Goal: Navigation & Orientation: Find specific page/section

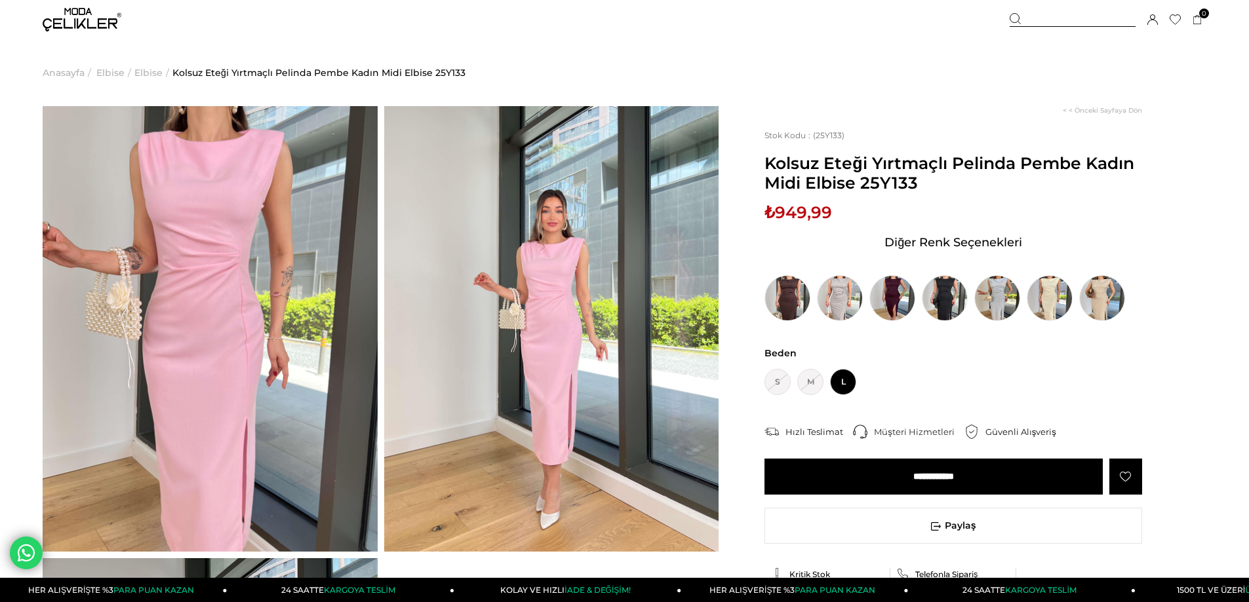
click at [65, 28] on img at bounding box center [82, 20] width 79 height 24
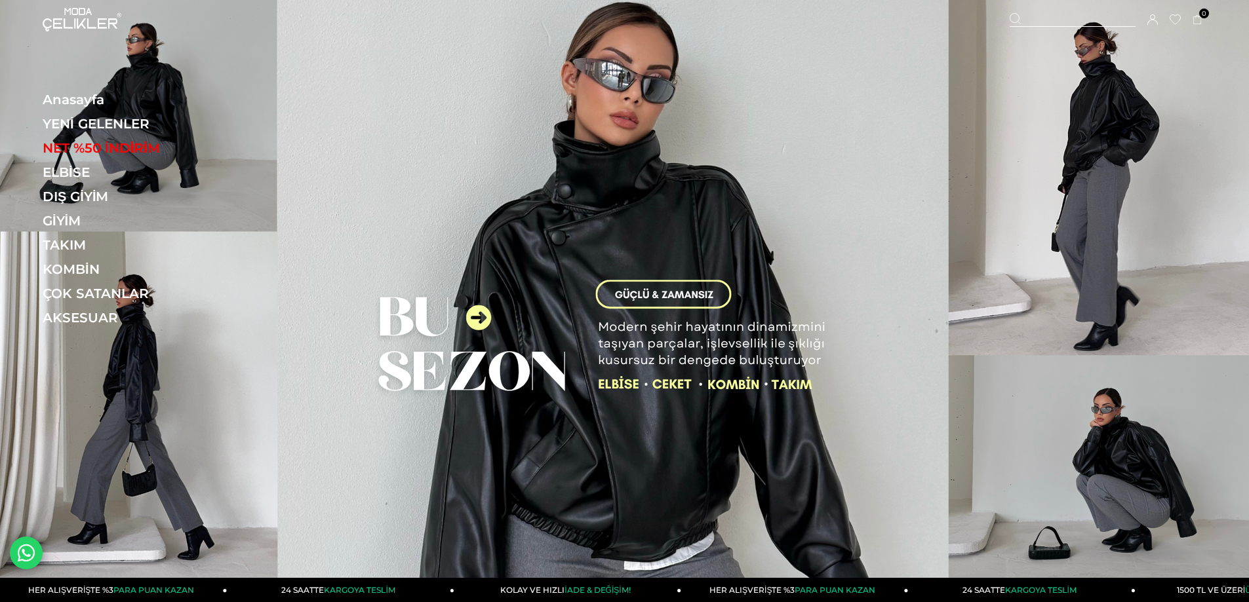
click at [458, 229] on img at bounding box center [624, 292] width 1249 height 585
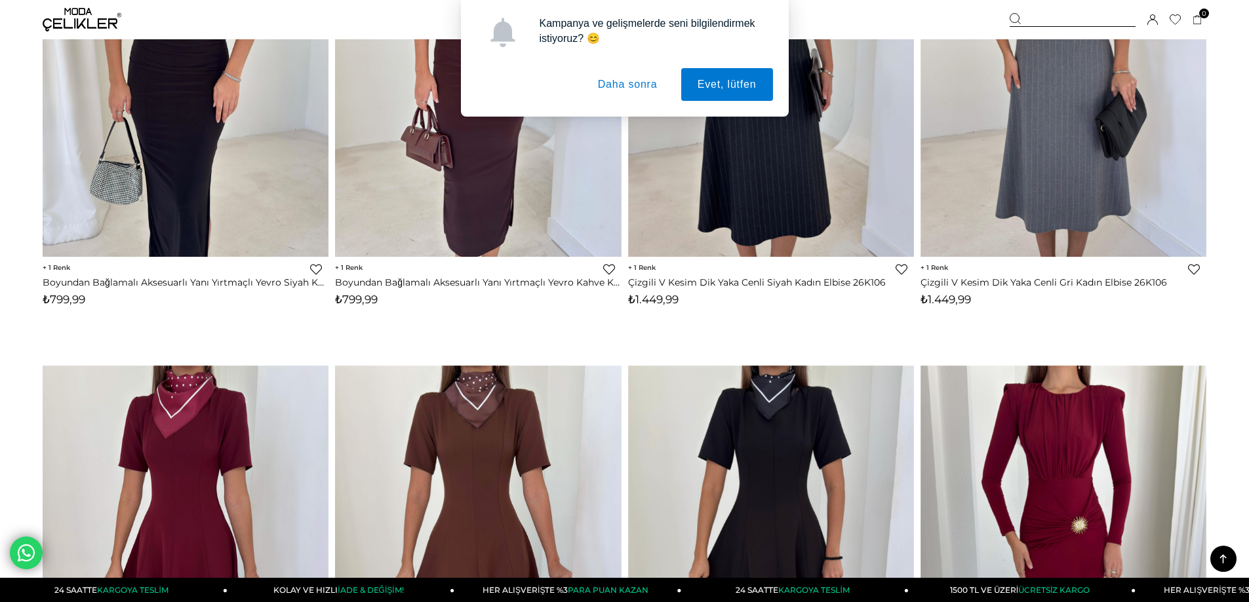
scroll to position [328, 0]
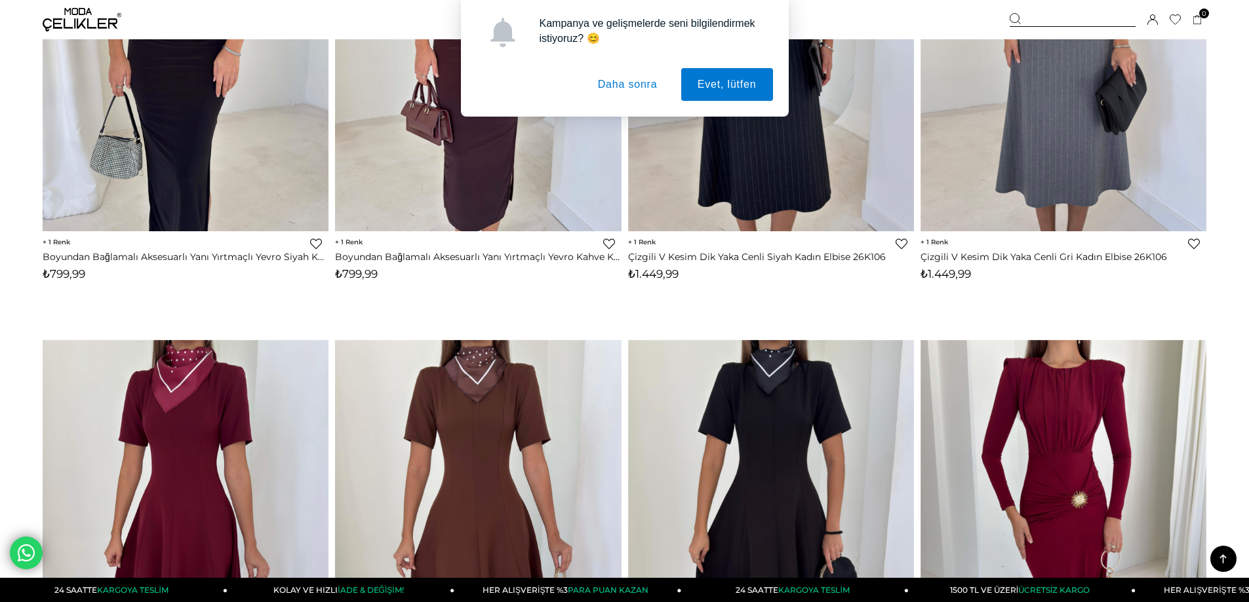
click at [633, 80] on button "Daha sonra" at bounding box center [627, 84] width 92 height 33
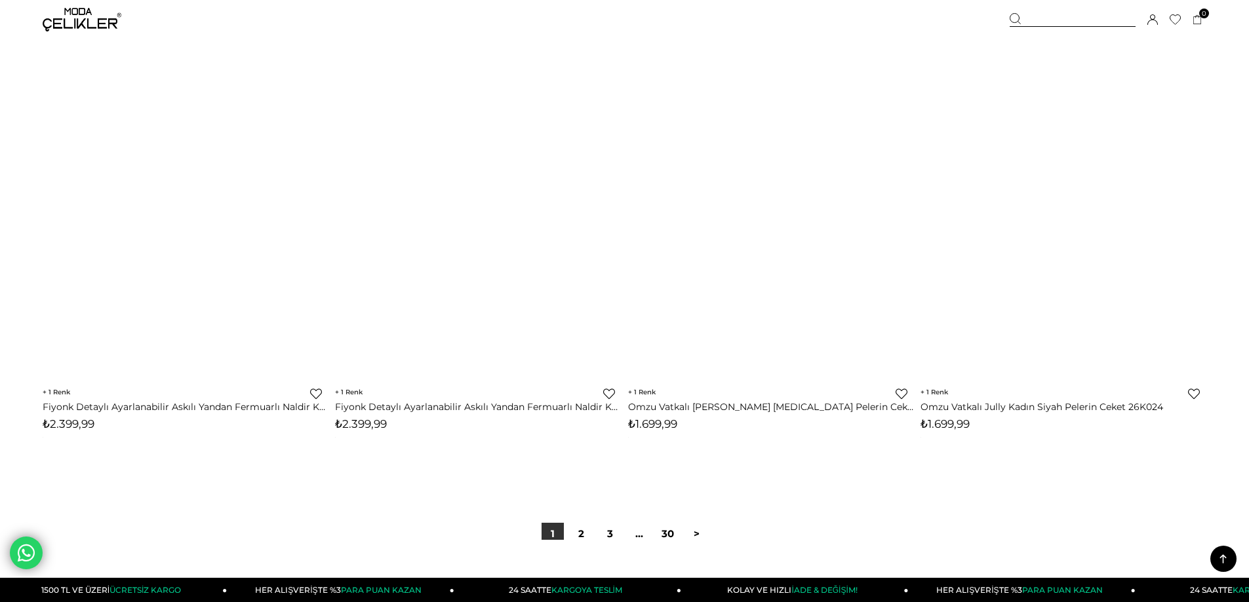
scroll to position [9570, 0]
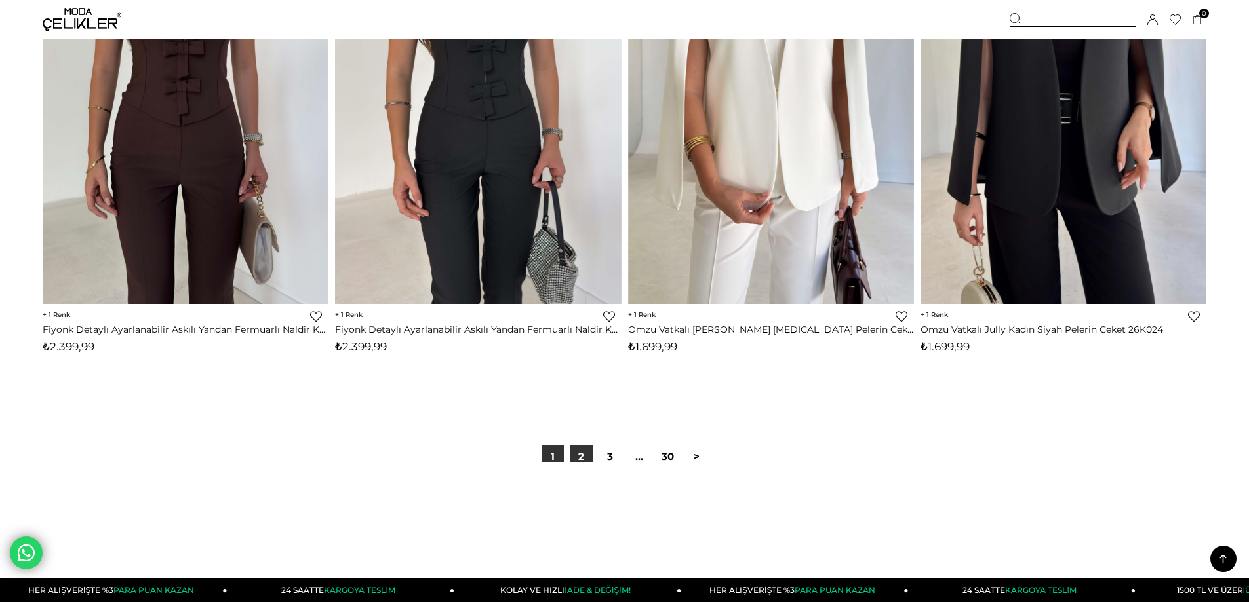
click at [587, 459] on link "2" at bounding box center [581, 457] width 22 height 22
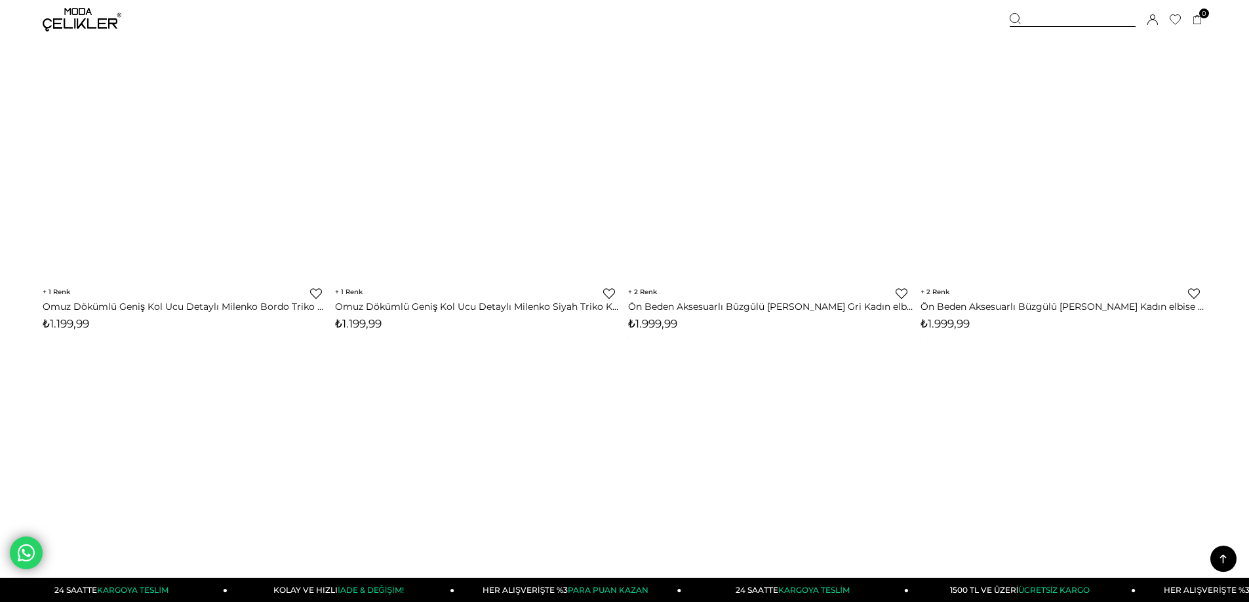
scroll to position [8980, 0]
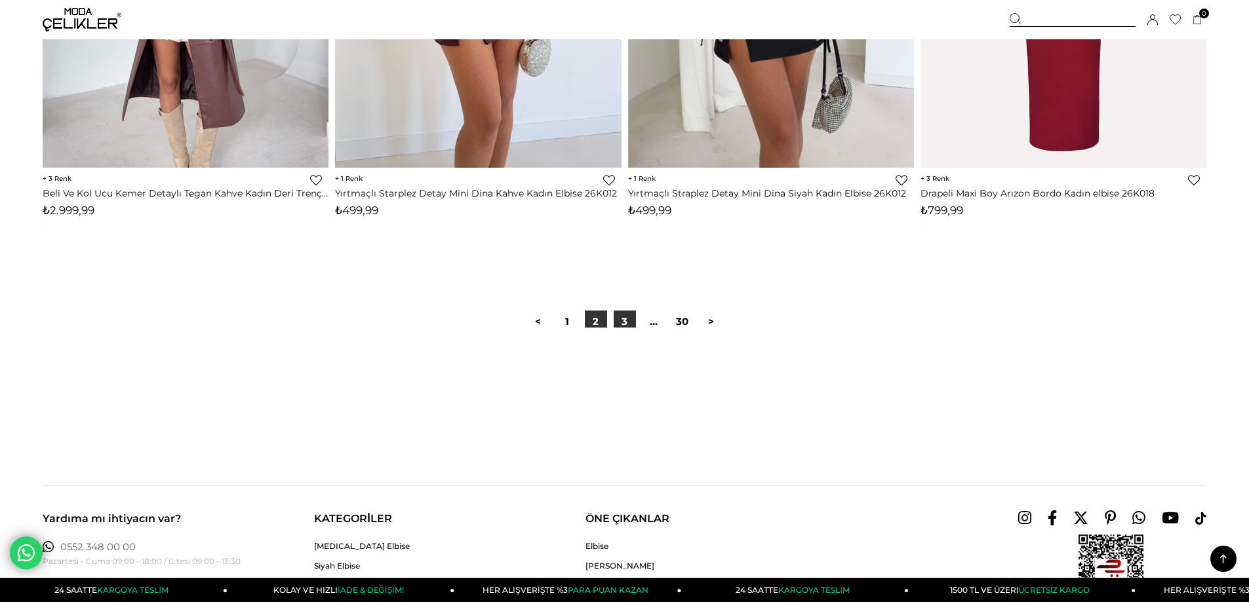
click at [620, 321] on link "3" at bounding box center [625, 322] width 22 height 22
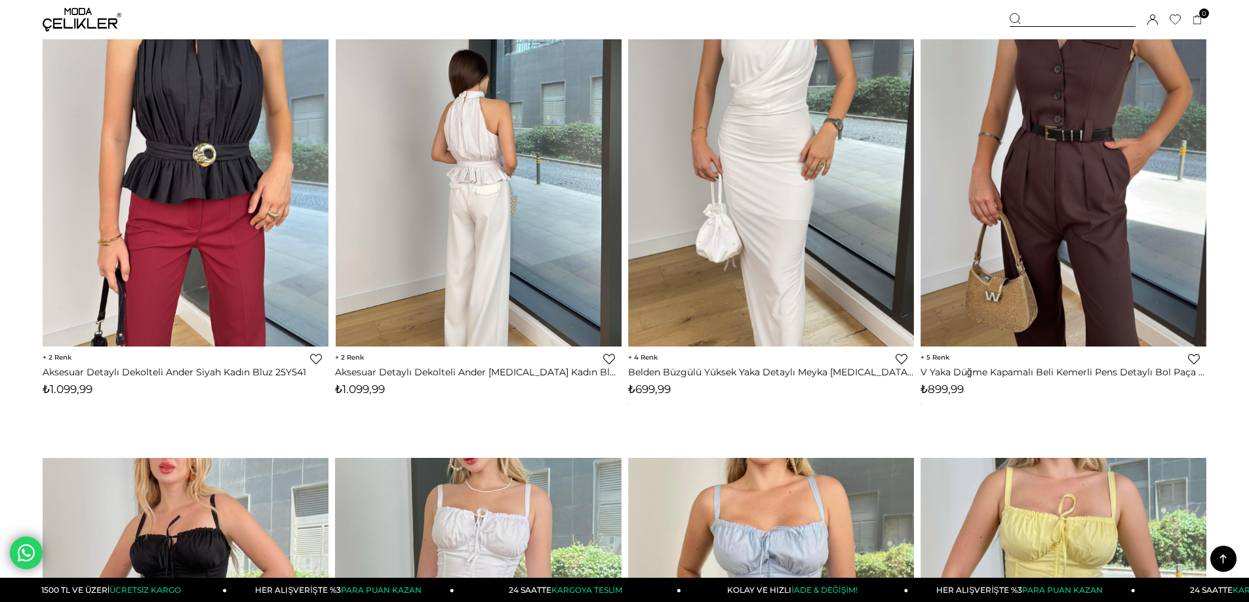
scroll to position [5703, 0]
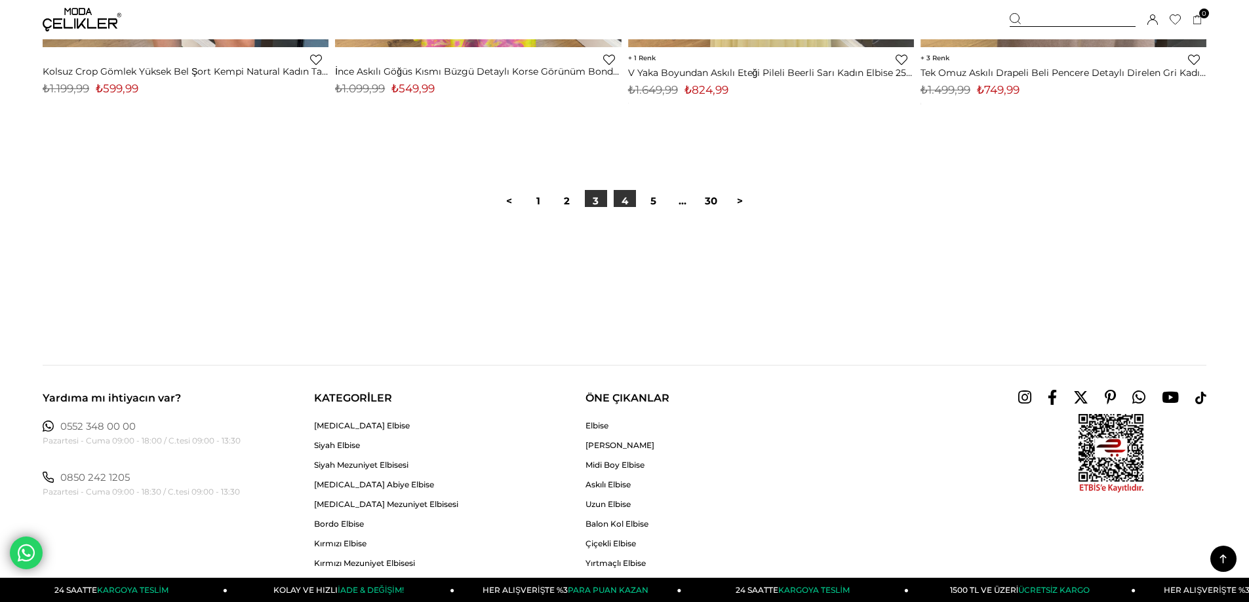
click at [621, 201] on link "4" at bounding box center [625, 201] width 22 height 22
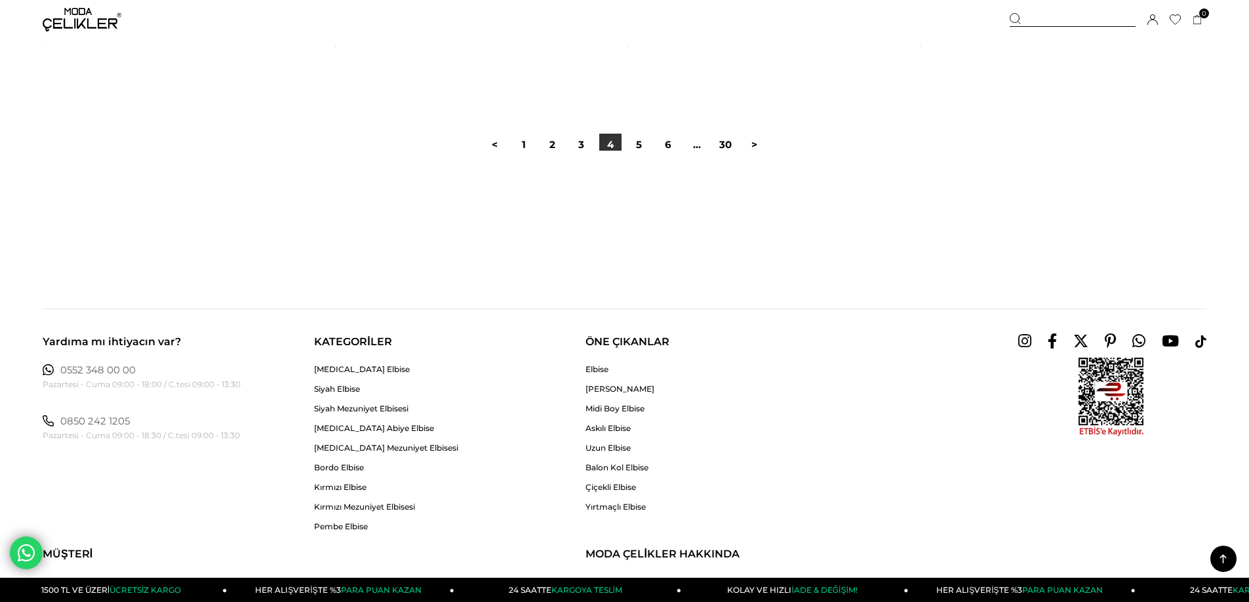
scroll to position [9898, 0]
click at [637, 144] on link "5" at bounding box center [639, 143] width 22 height 22
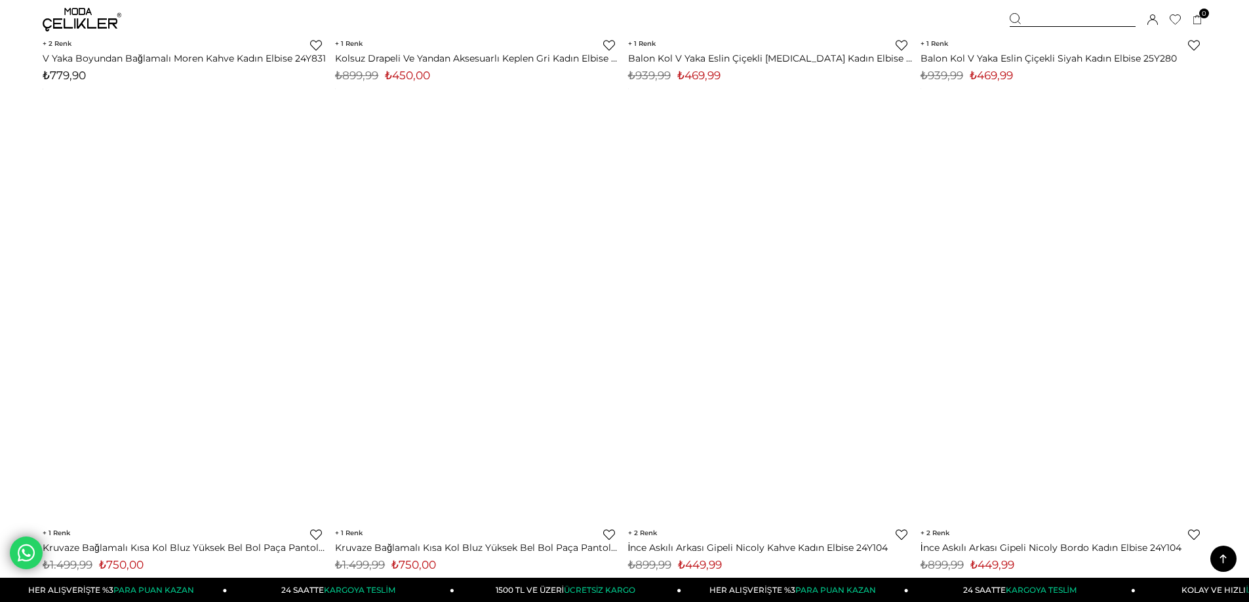
scroll to position [9439, 0]
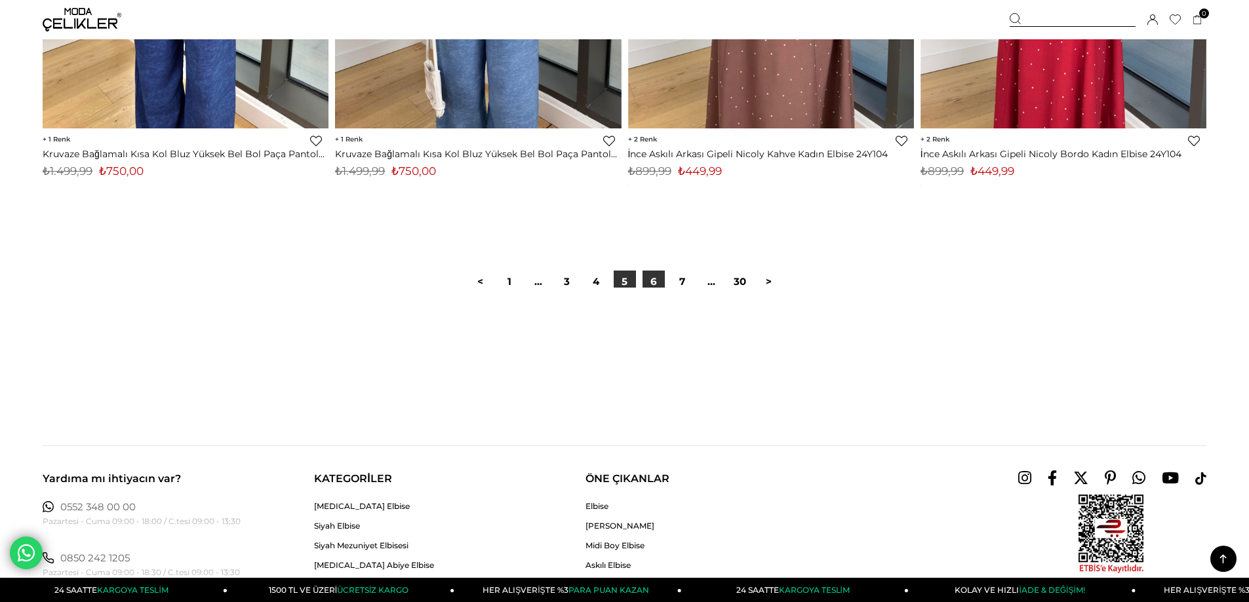
click at [649, 287] on link "6" at bounding box center [653, 282] width 22 height 22
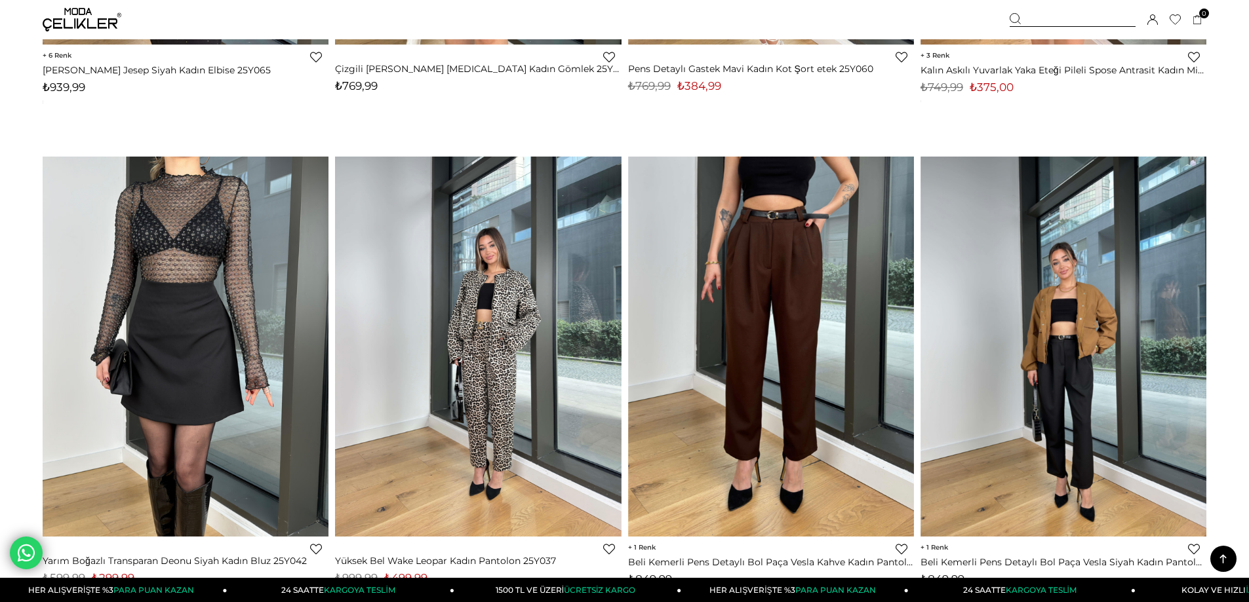
scroll to position [9505, 0]
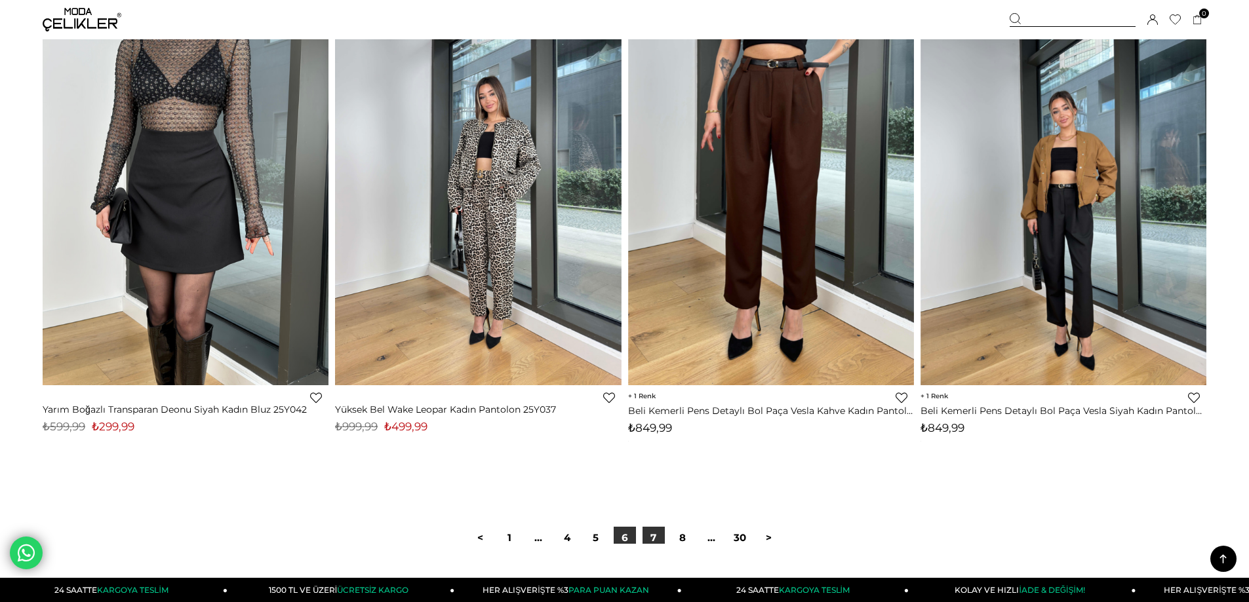
click at [654, 535] on link "7" at bounding box center [653, 538] width 22 height 22
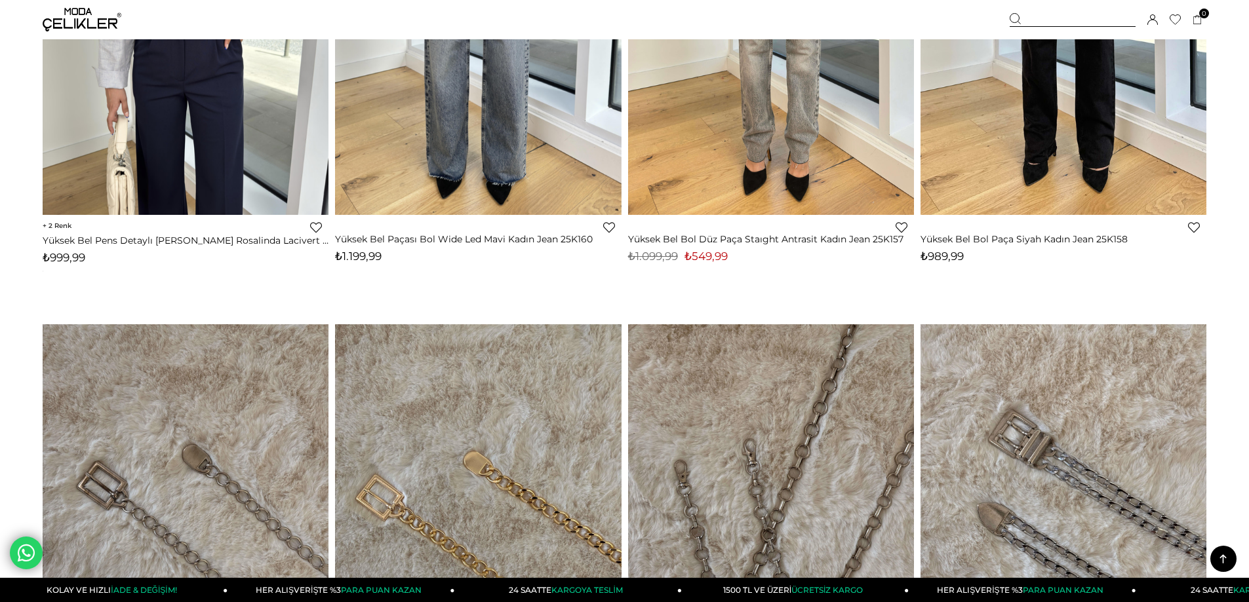
scroll to position [8521, 0]
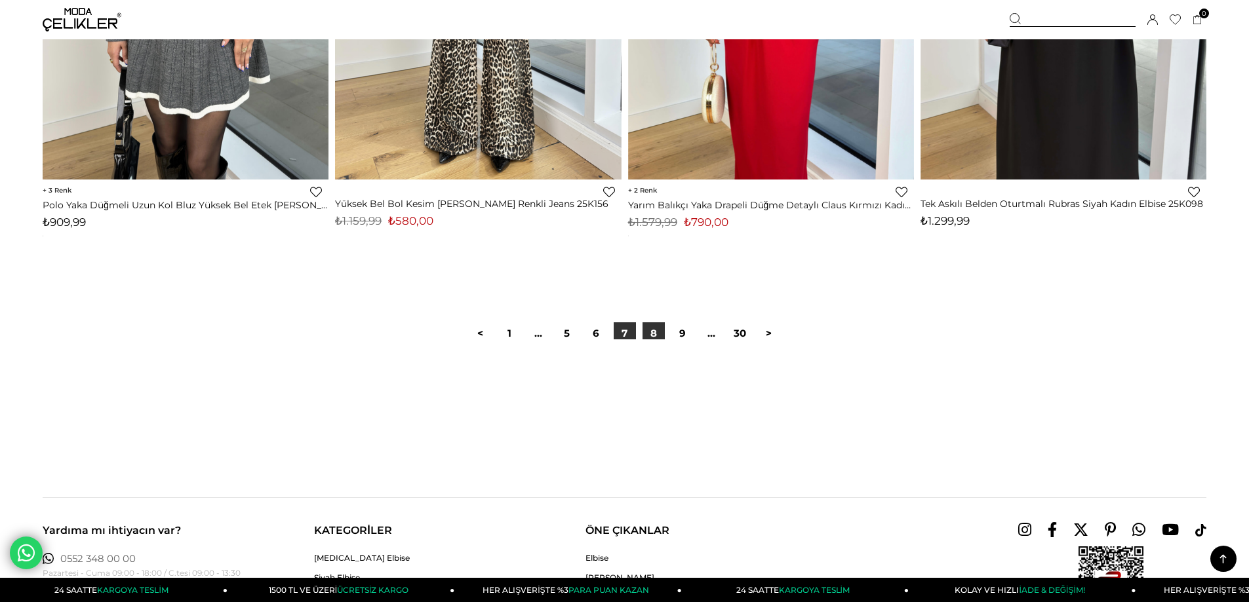
click at [648, 337] on link "8" at bounding box center [653, 333] width 22 height 22
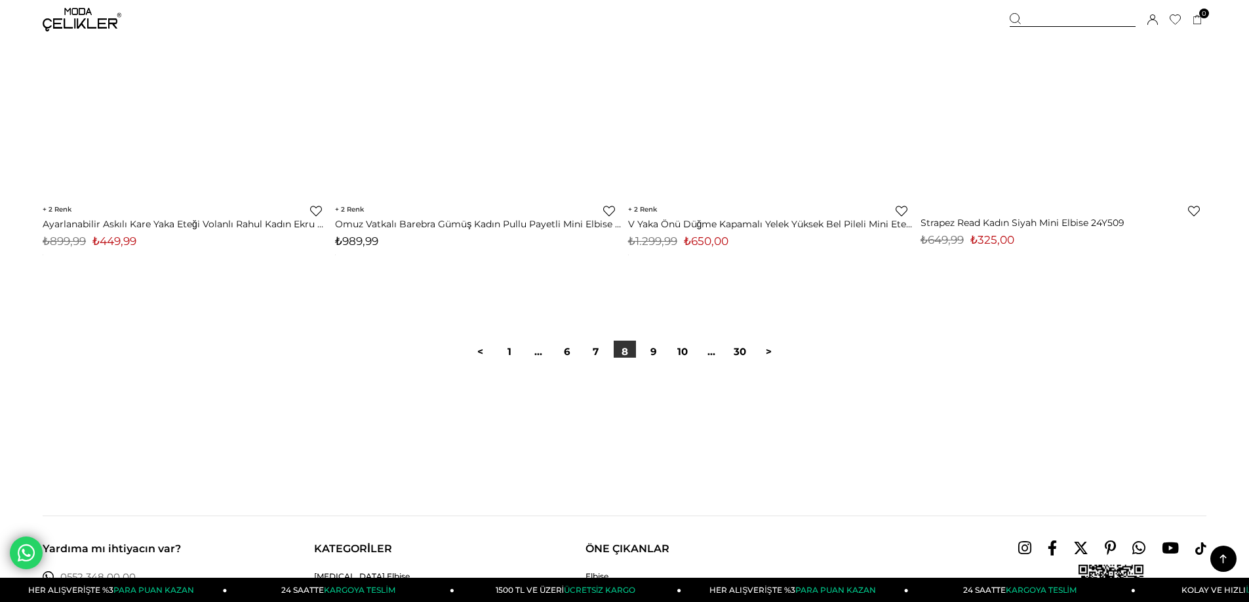
scroll to position [9767, 0]
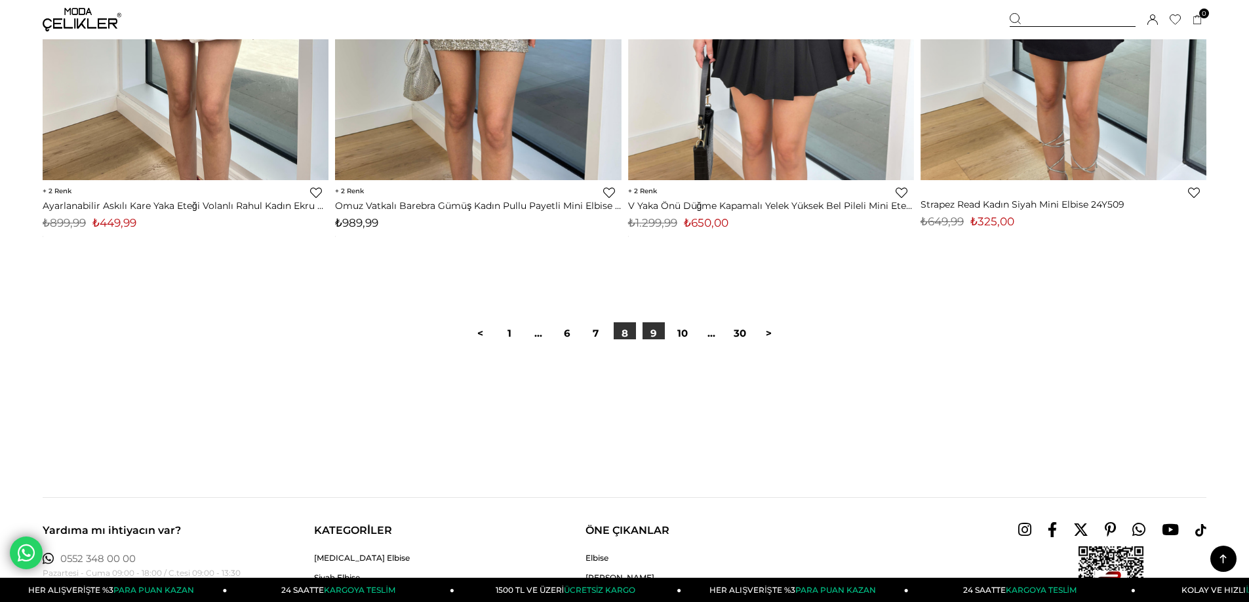
click at [654, 334] on link "9" at bounding box center [653, 333] width 22 height 22
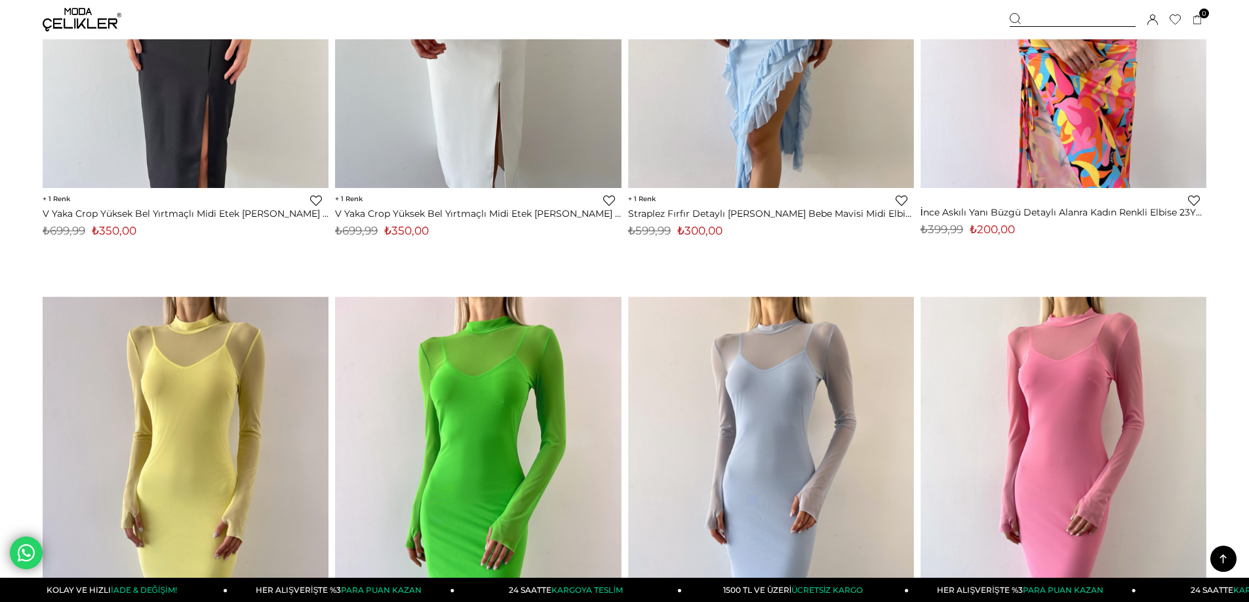
scroll to position [5965, 0]
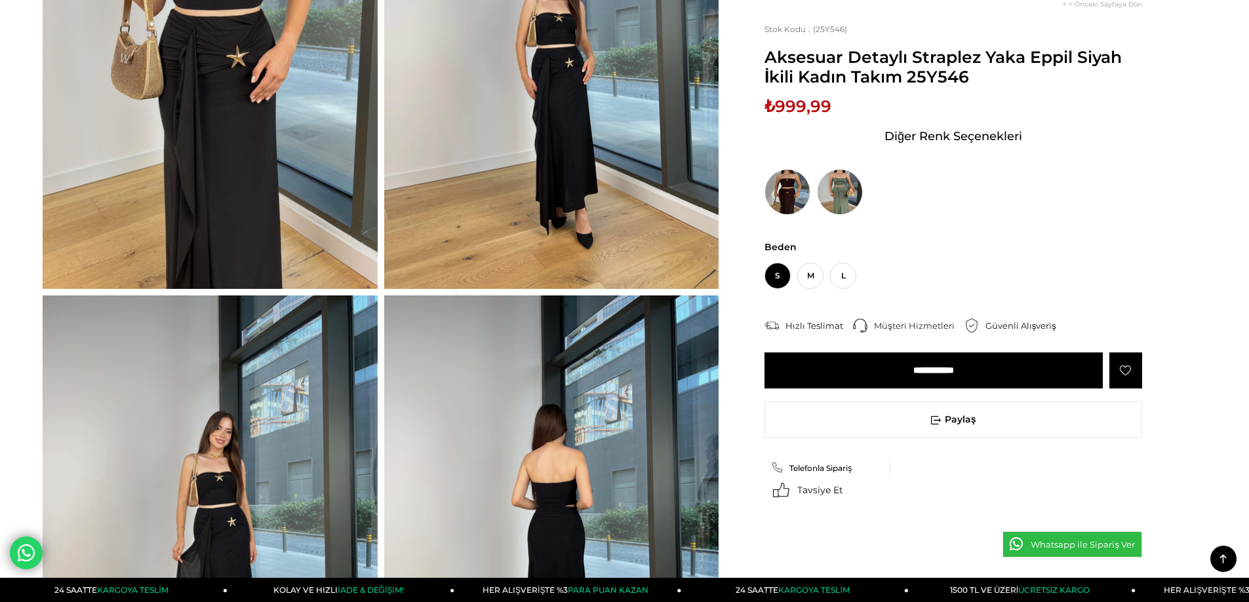
scroll to position [262, 0]
